Goal: Find contact information: Find contact information

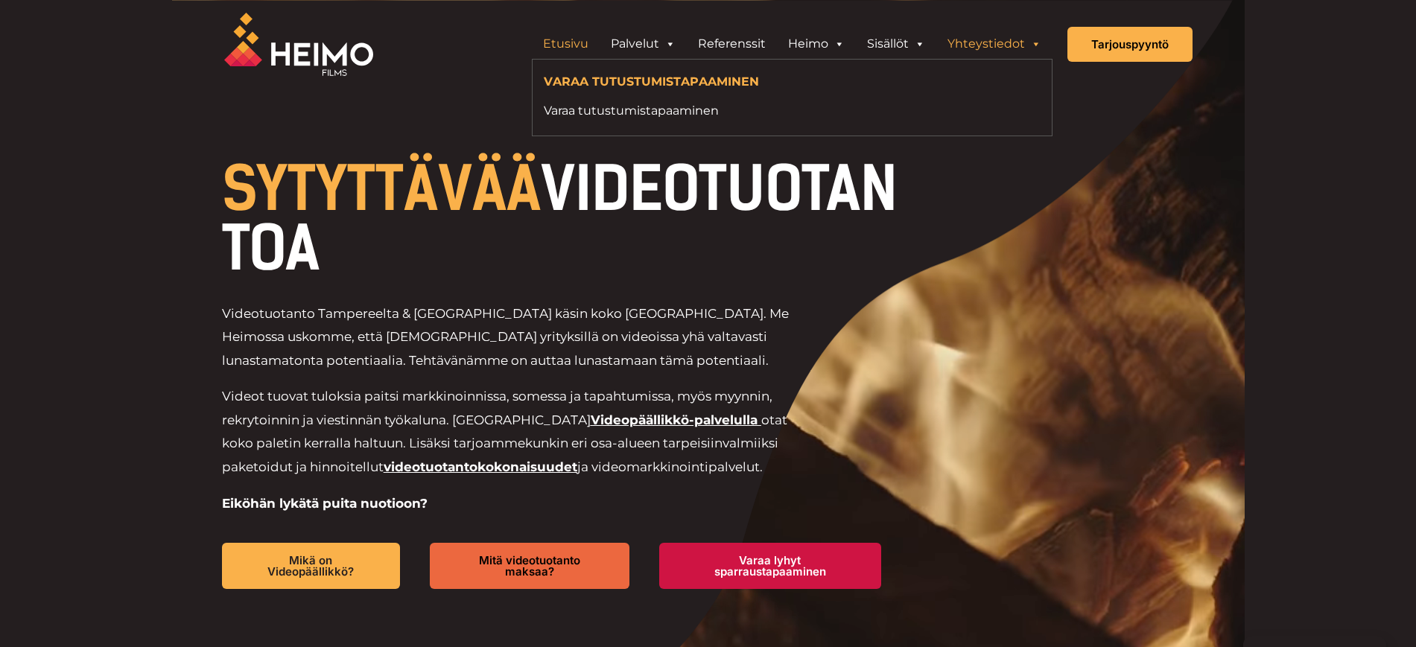
click at [998, 40] on link "Yhteystiedot" at bounding box center [994, 44] width 116 height 30
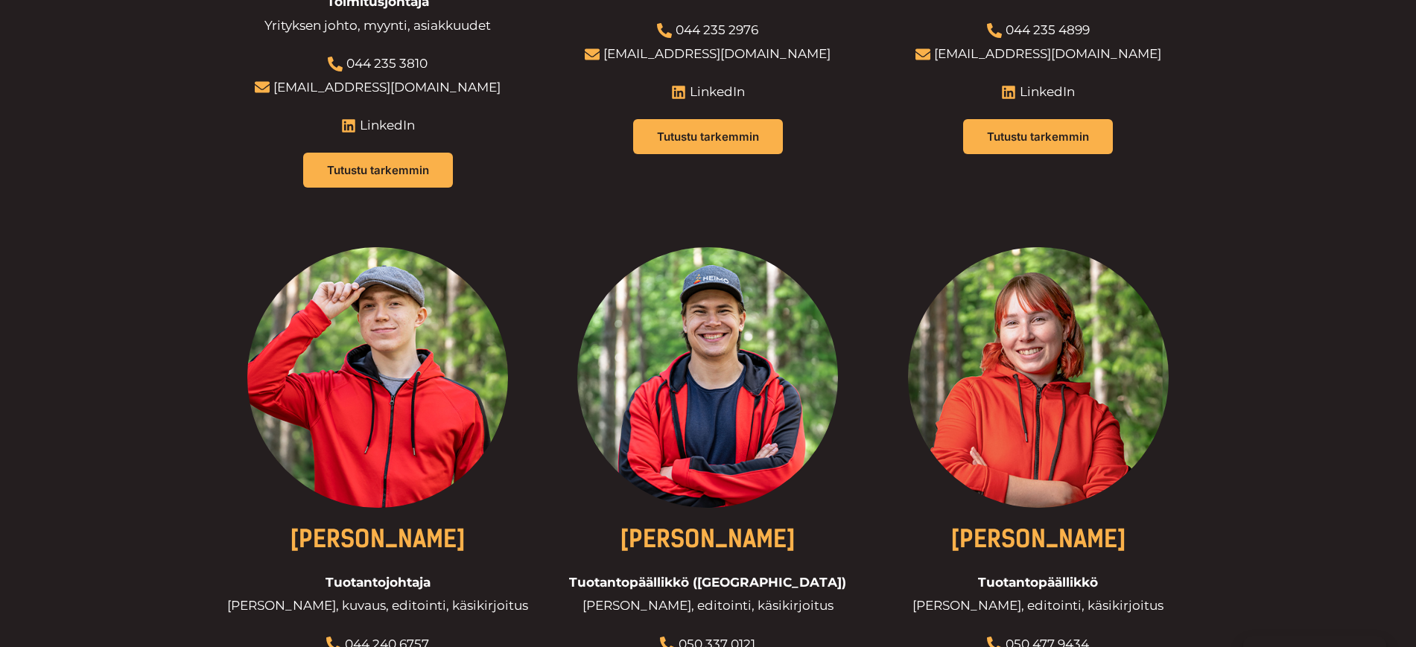
scroll to position [968, 0]
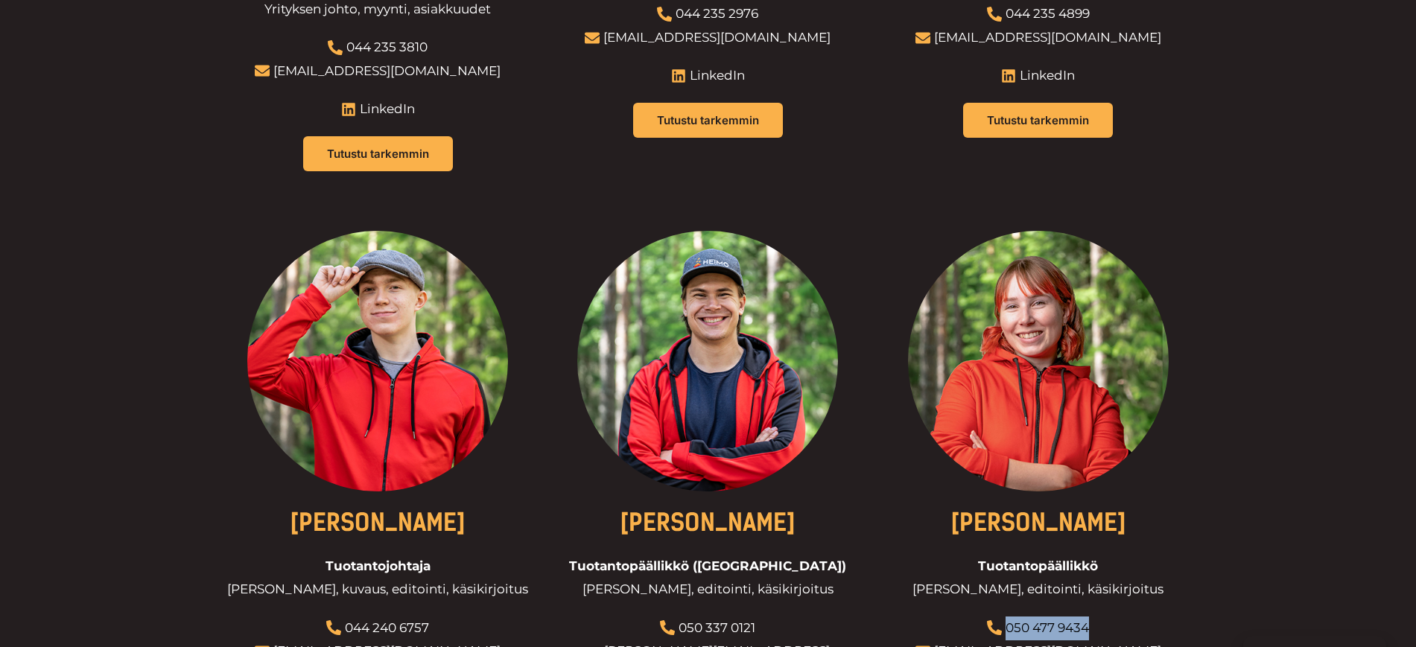
drag, startPoint x: 1095, startPoint y: 572, endPoint x: 1006, endPoint y: 574, distance: 88.6
click at [1006, 617] on li "050 477 9434" at bounding box center [1038, 629] width 246 height 24
copy link "050 477 9434"
